Goal: Communication & Community: Answer question/provide support

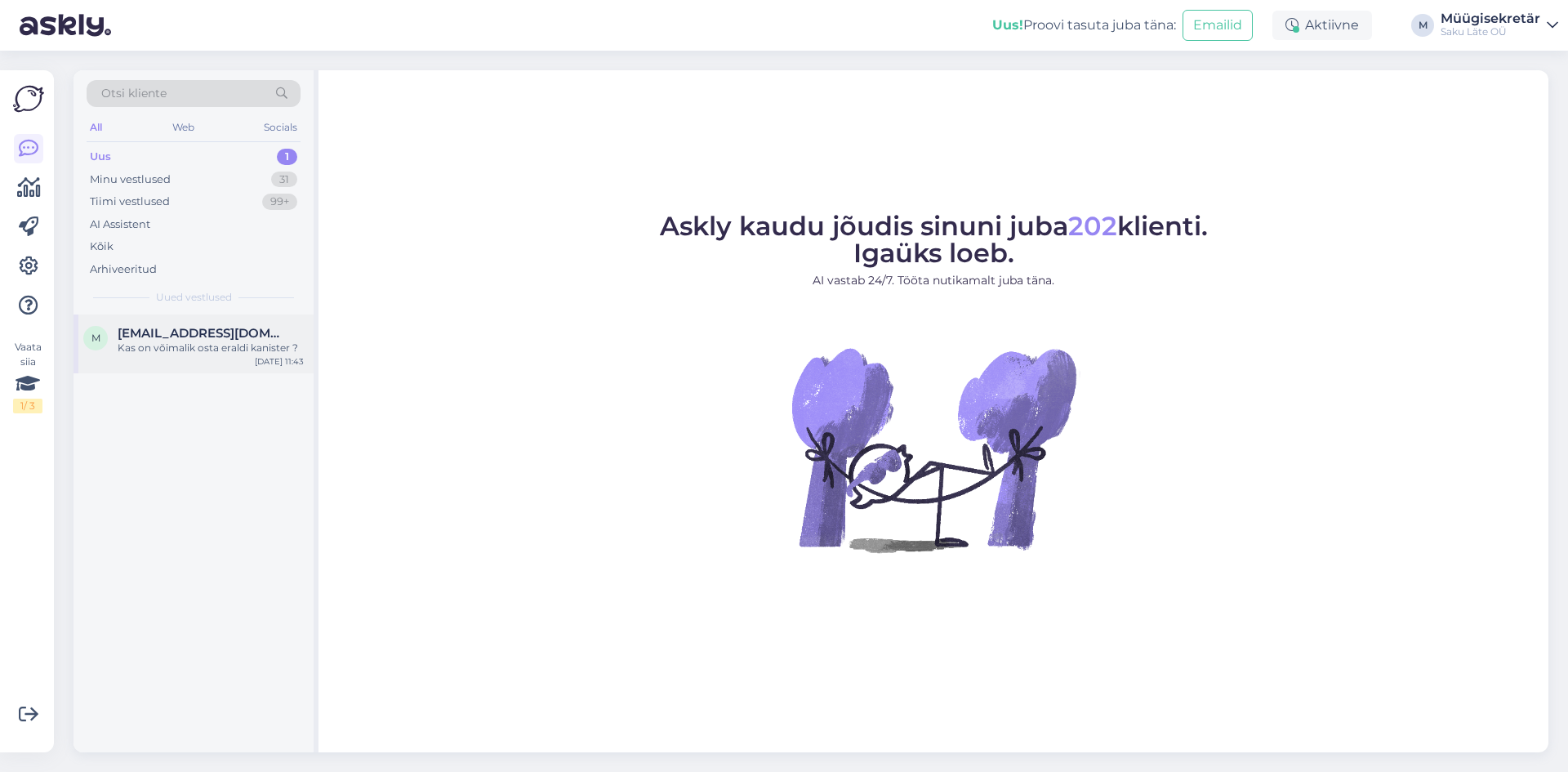
click at [153, 333] on span "[EMAIL_ADDRESS][DOMAIN_NAME]" at bounding box center [202, 333] width 170 height 15
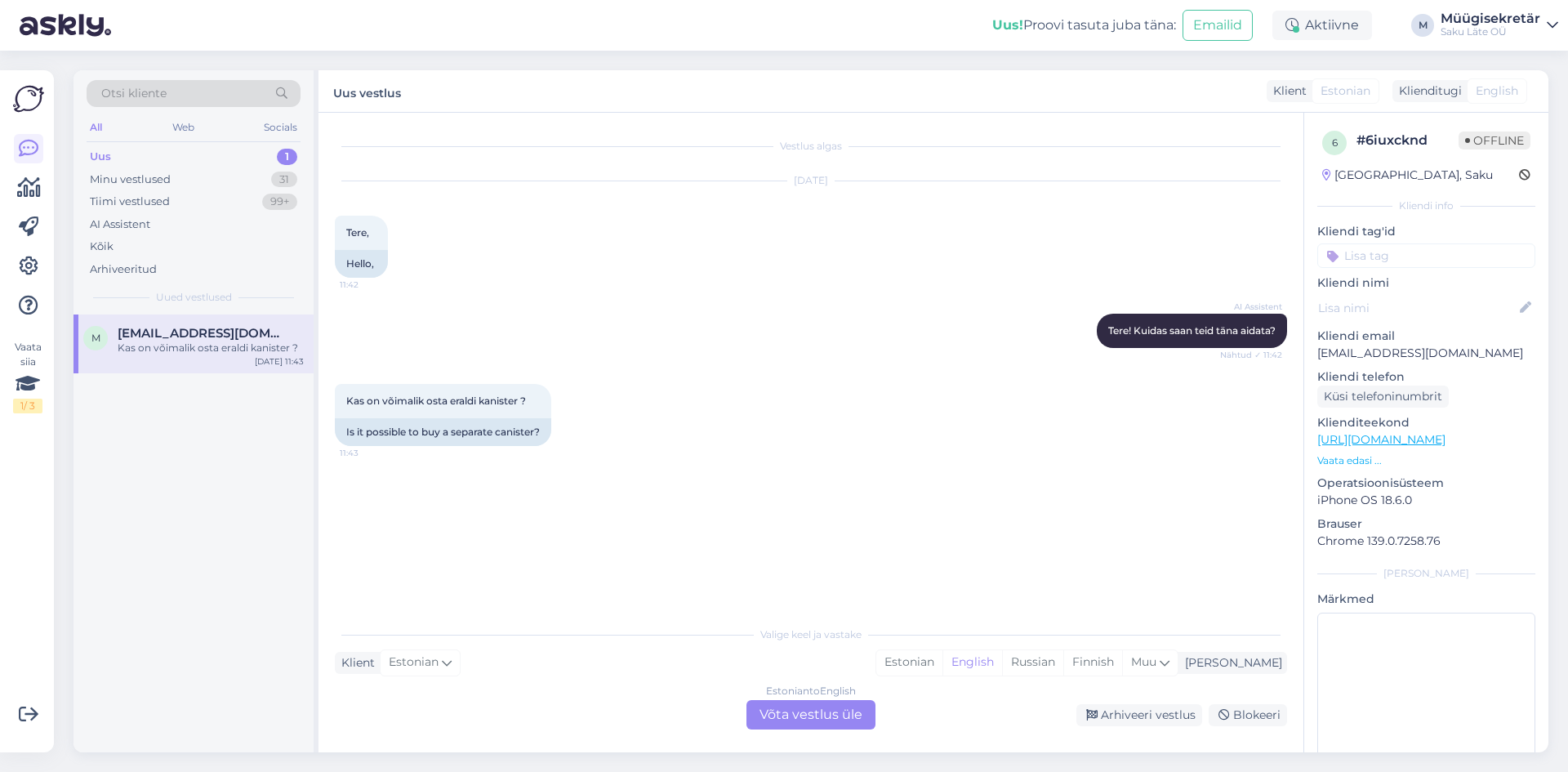
click at [832, 713] on div "Estonian to English Võta vestlus üle" at bounding box center [811, 715] width 129 height 29
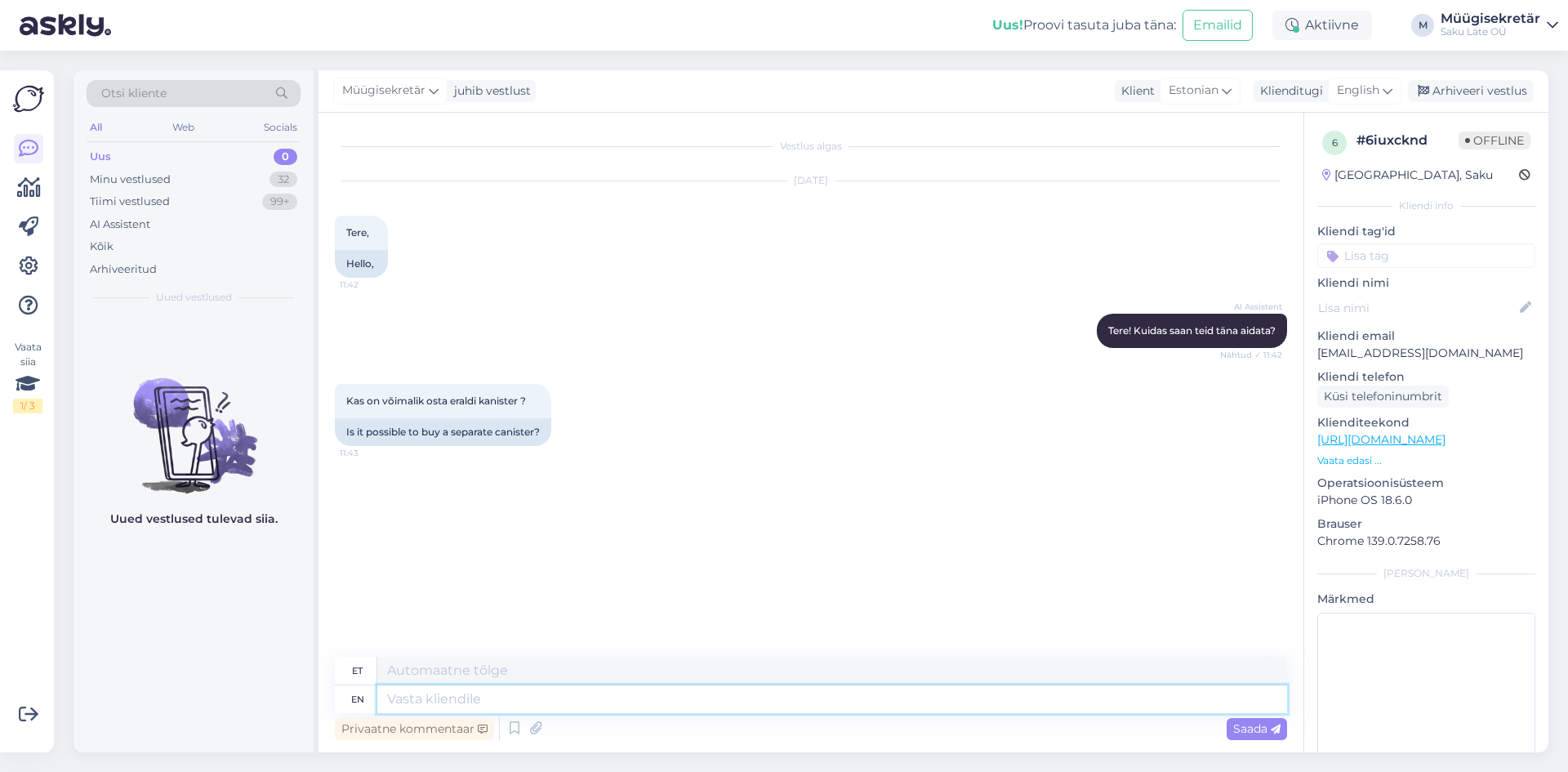
click at [491, 699] on textarea at bounding box center [832, 699] width 910 height 28
type textarea "Tere"
type textarea "Tere,"
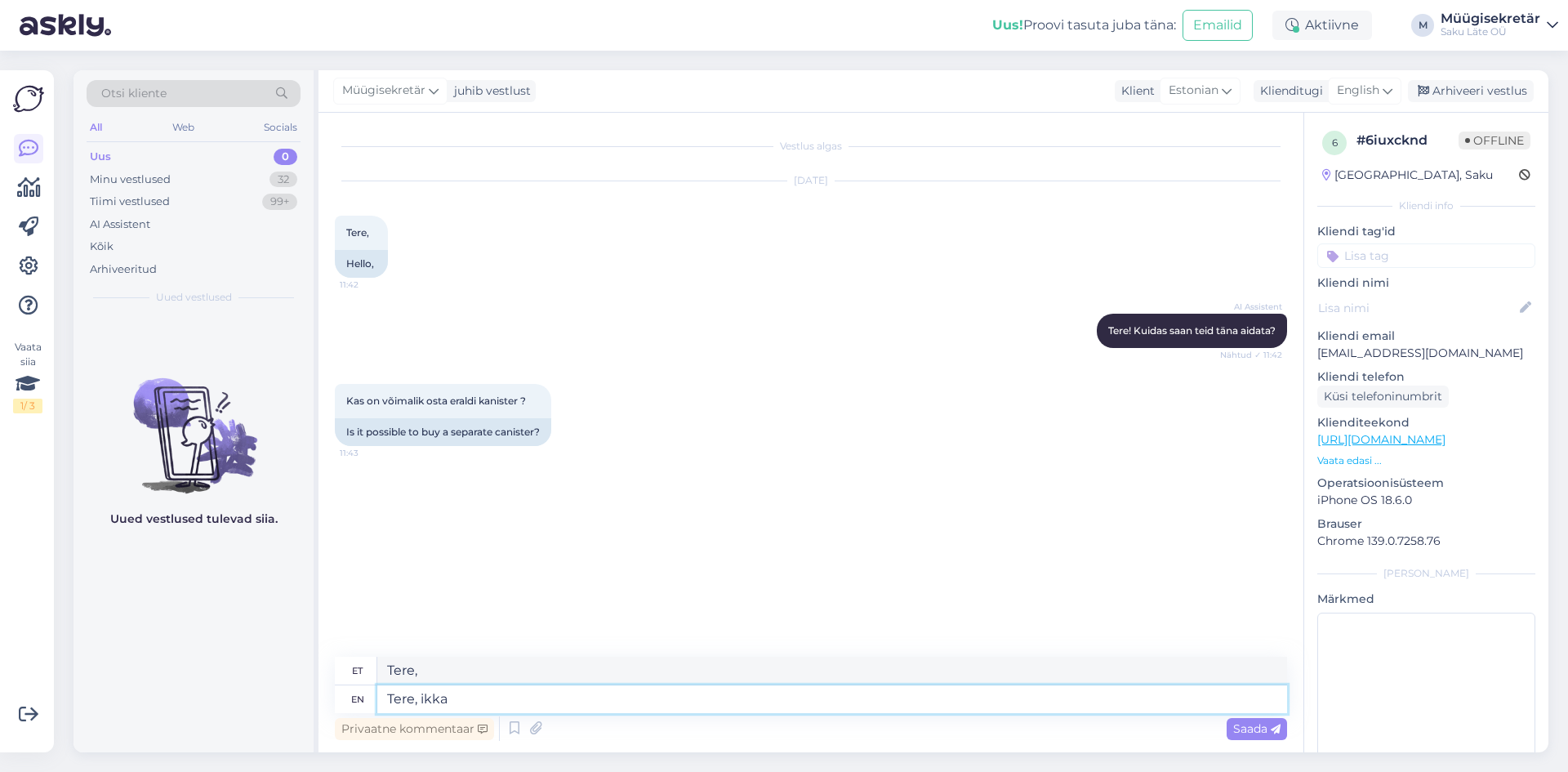
type textarea "Tere, ikka o"
type textarea "Tere, ikka"
type textarea "Tere, ikka on"
type textarea "Tere, ikka on võimail"
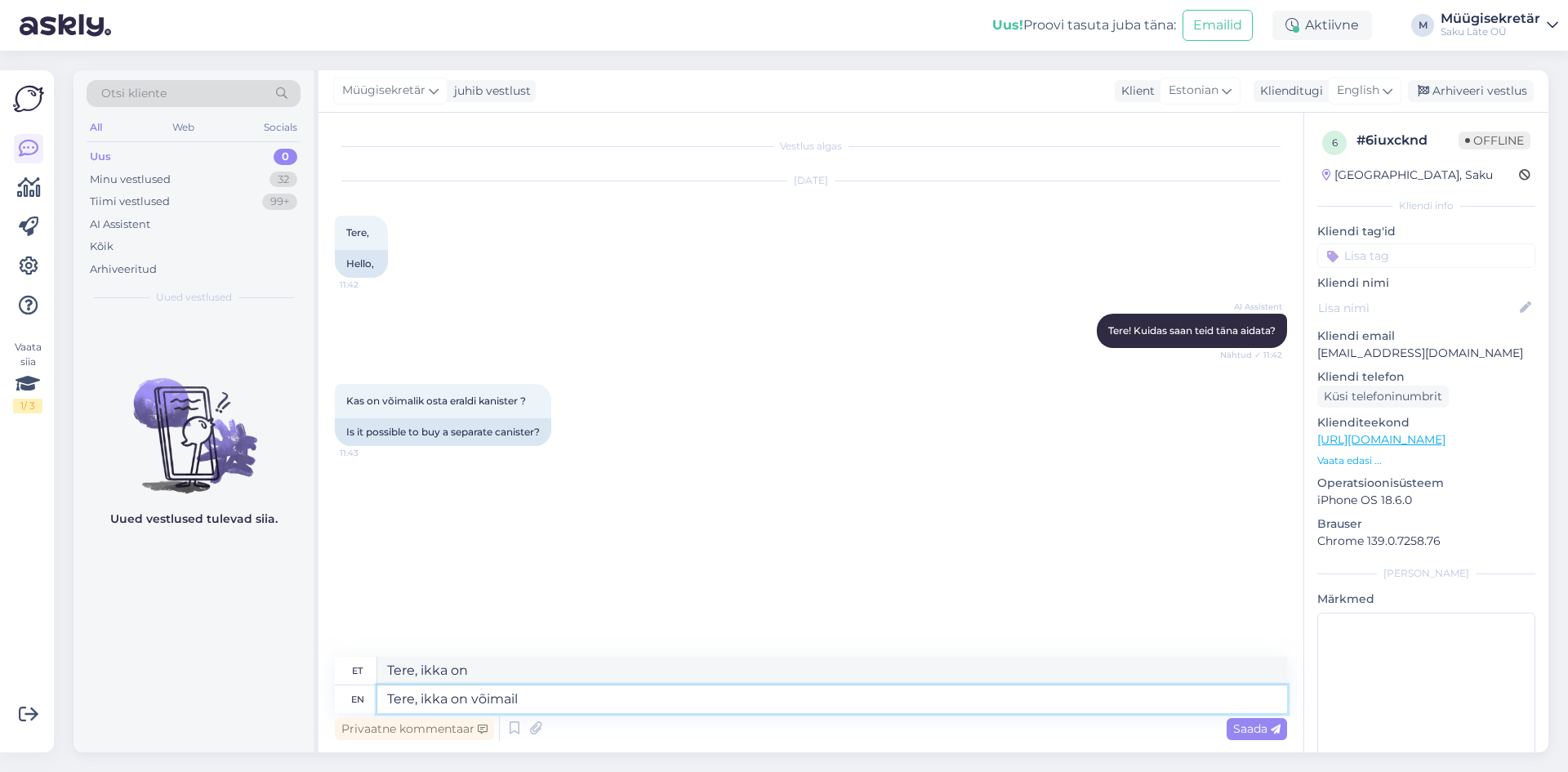
type textarea "Tere, ikka on võimalik"
type textarea "Tere, ikka on võima"
type textarea "Tere, ikka on võim"
type textarea "Tere, ikka on võimalik"
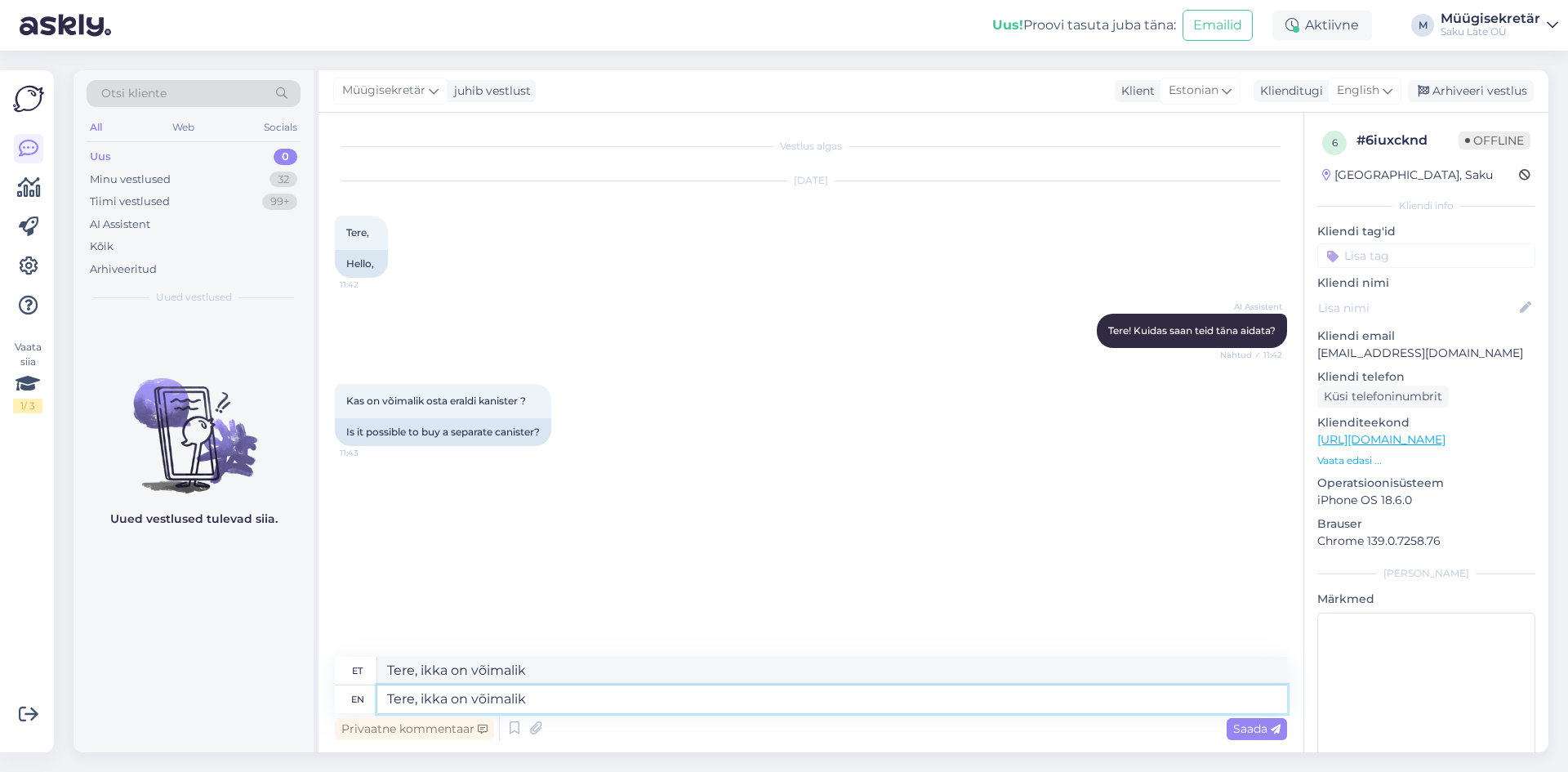
type textarea "Tere, ikka on võimalik."
click at [1241, 727] on span "Saada" at bounding box center [1256, 729] width 47 height 15
